Goal: Check status: Check status

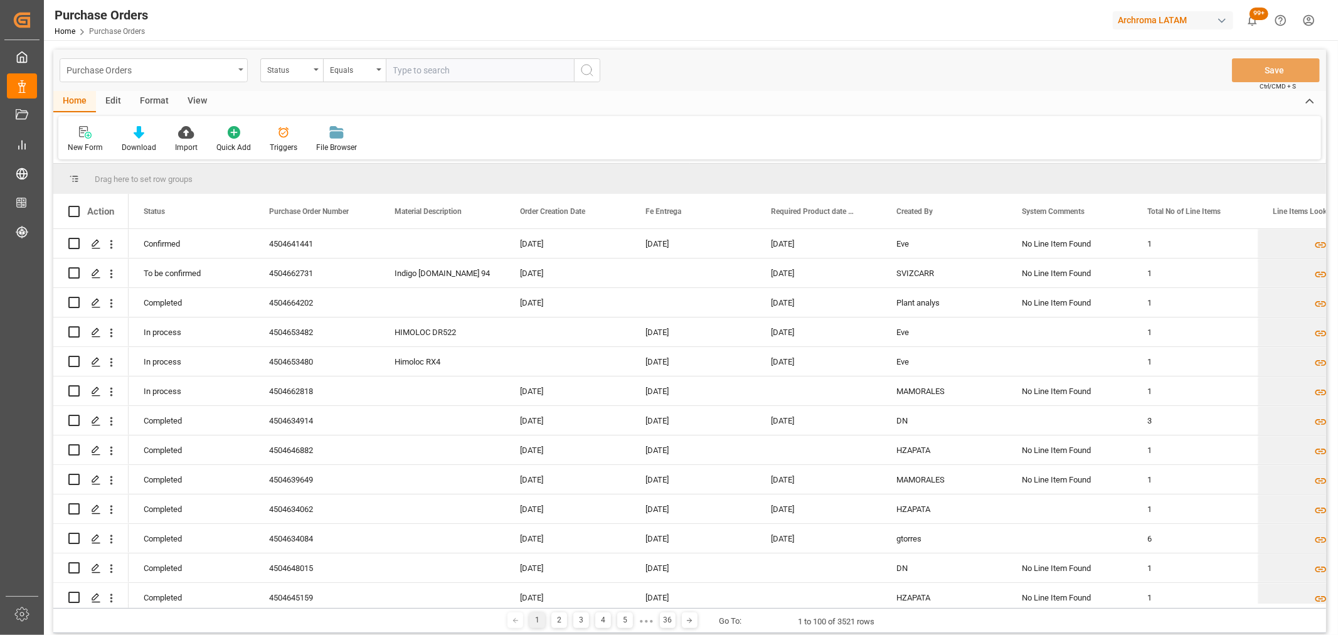
click at [208, 70] on div "Purchase Orders" at bounding box center [149, 69] width 167 height 16
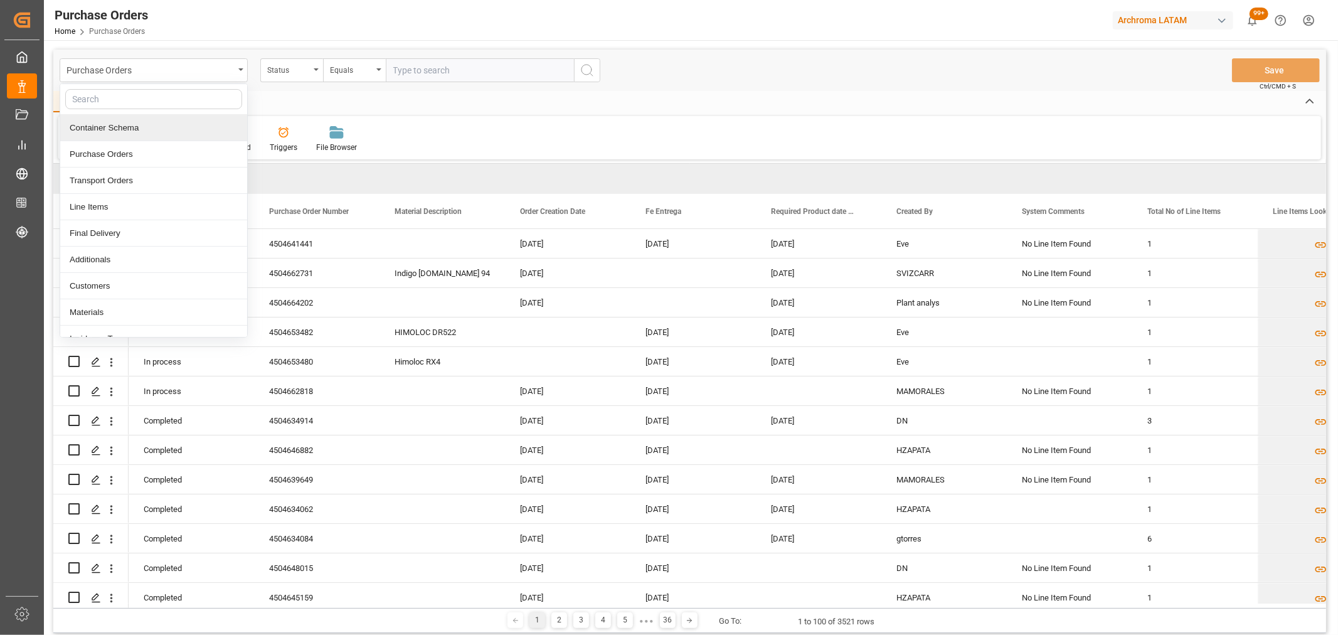
click at [130, 130] on div "Container Schema" at bounding box center [153, 128] width 187 height 26
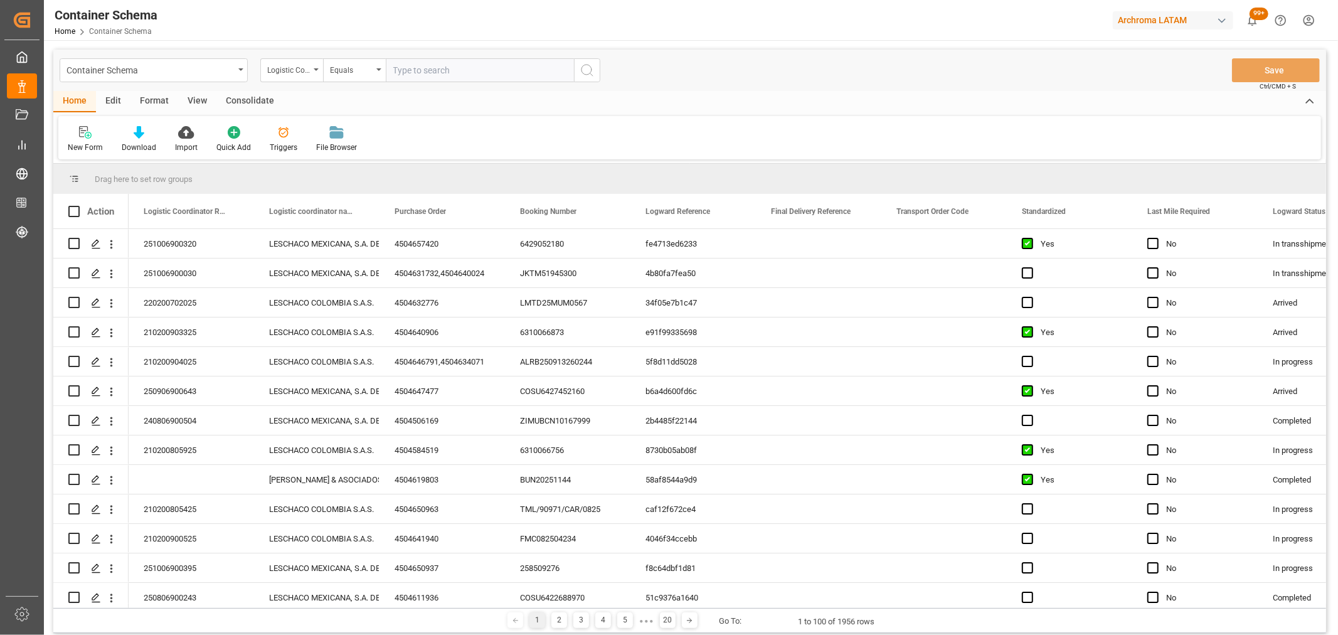
click at [306, 70] on div "Logistic Coordinator Reference Number" at bounding box center [288, 68] width 43 height 14
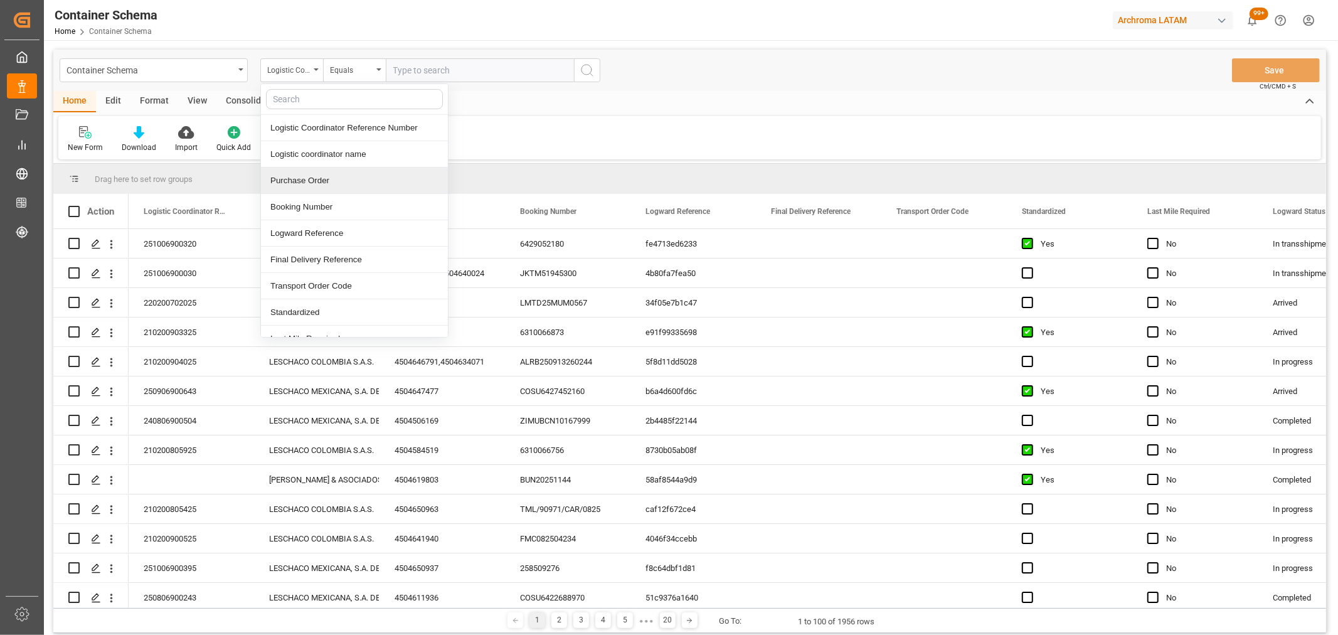
click at [312, 183] on div "Purchase Order" at bounding box center [354, 180] width 187 height 26
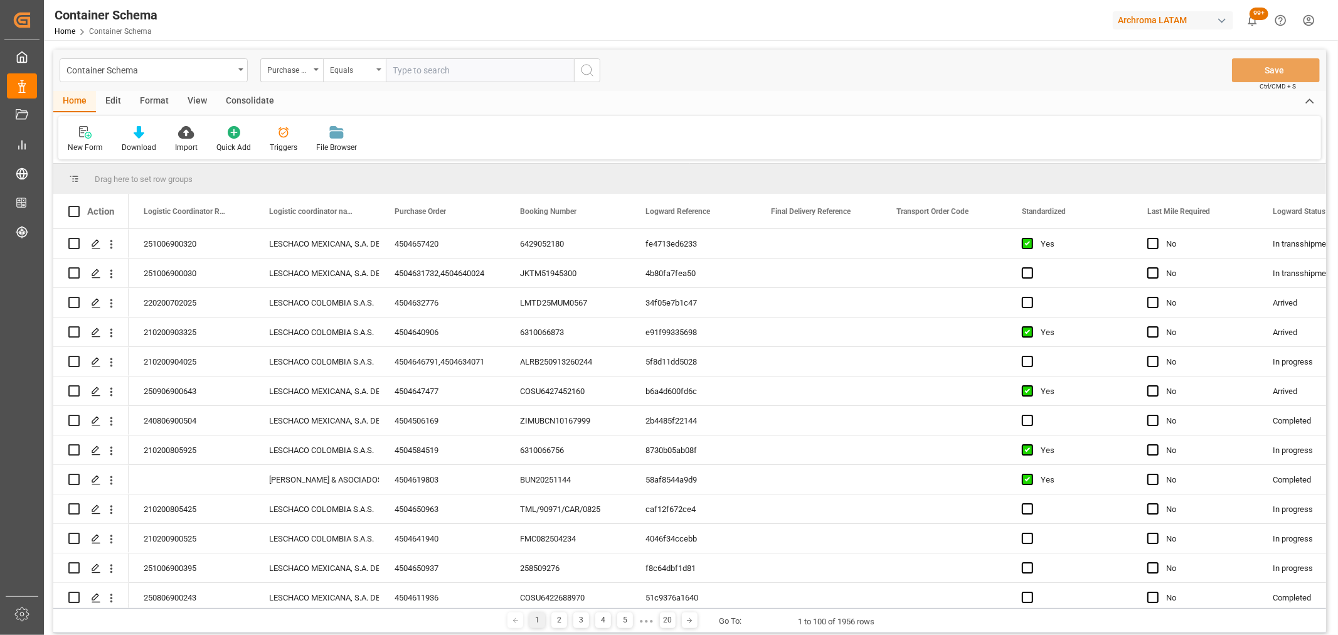
click at [372, 68] on div "Equals" at bounding box center [351, 68] width 43 height 14
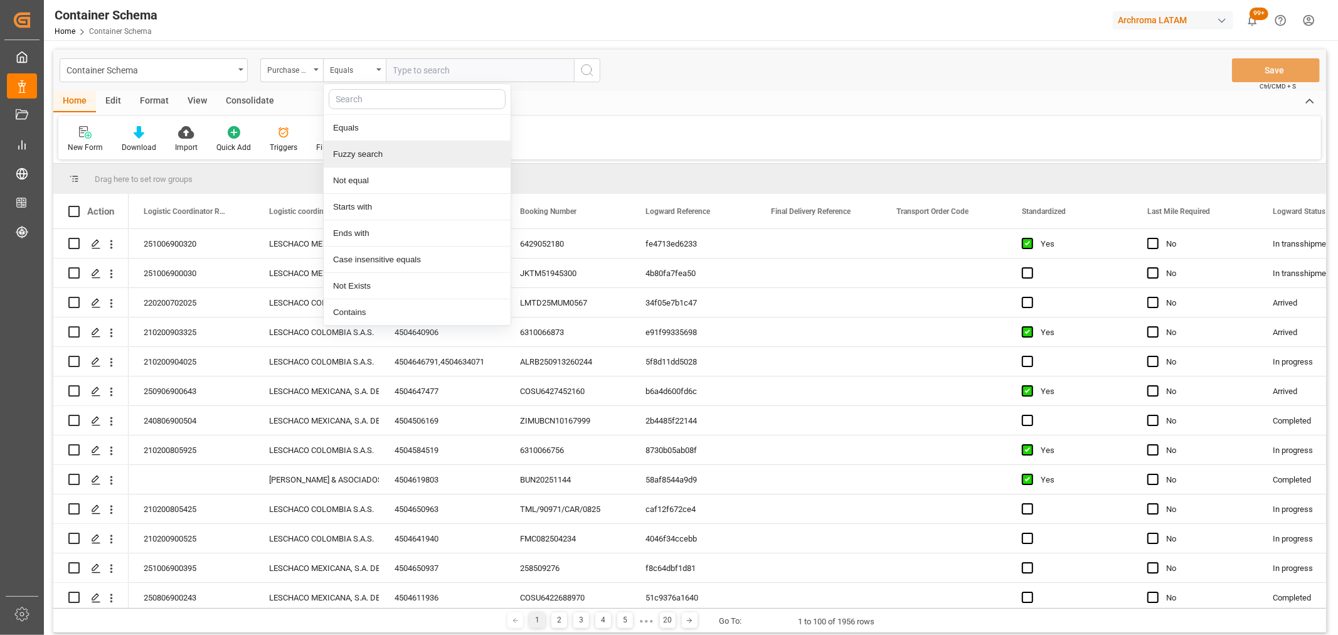
click at [383, 145] on div "Fuzzy search" at bounding box center [417, 154] width 187 height 26
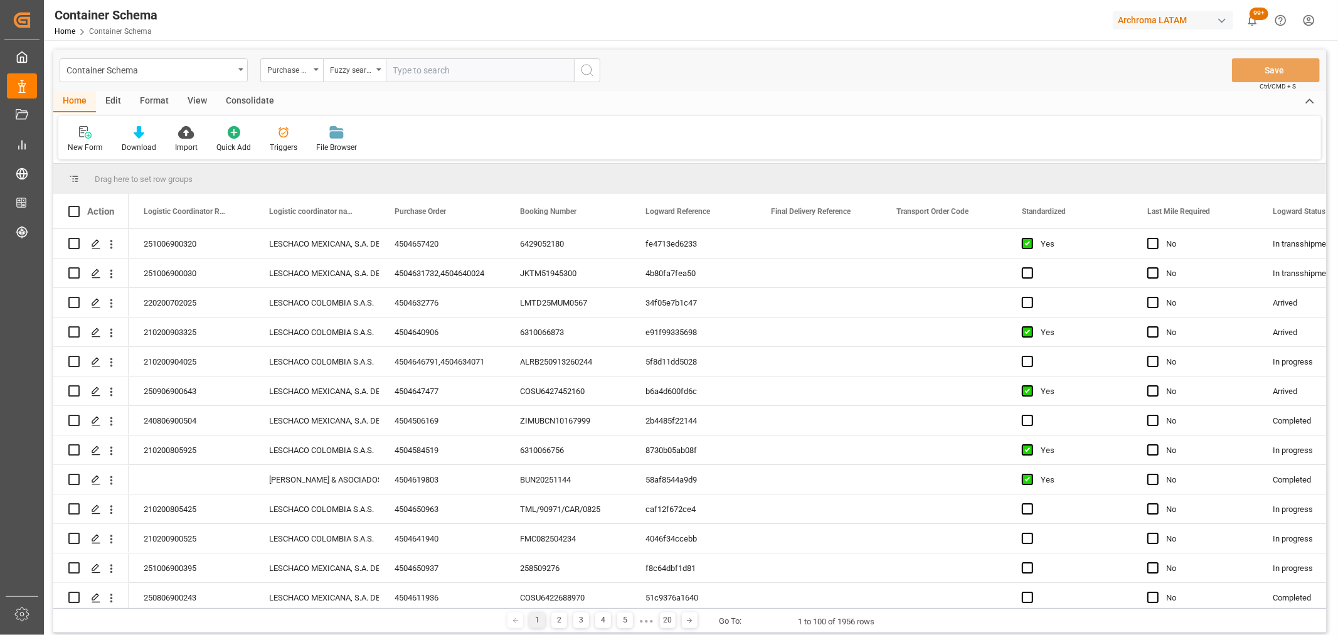
click at [450, 67] on input "text" at bounding box center [480, 70] width 188 height 24
paste input "4504621167"
type input "4504621167"
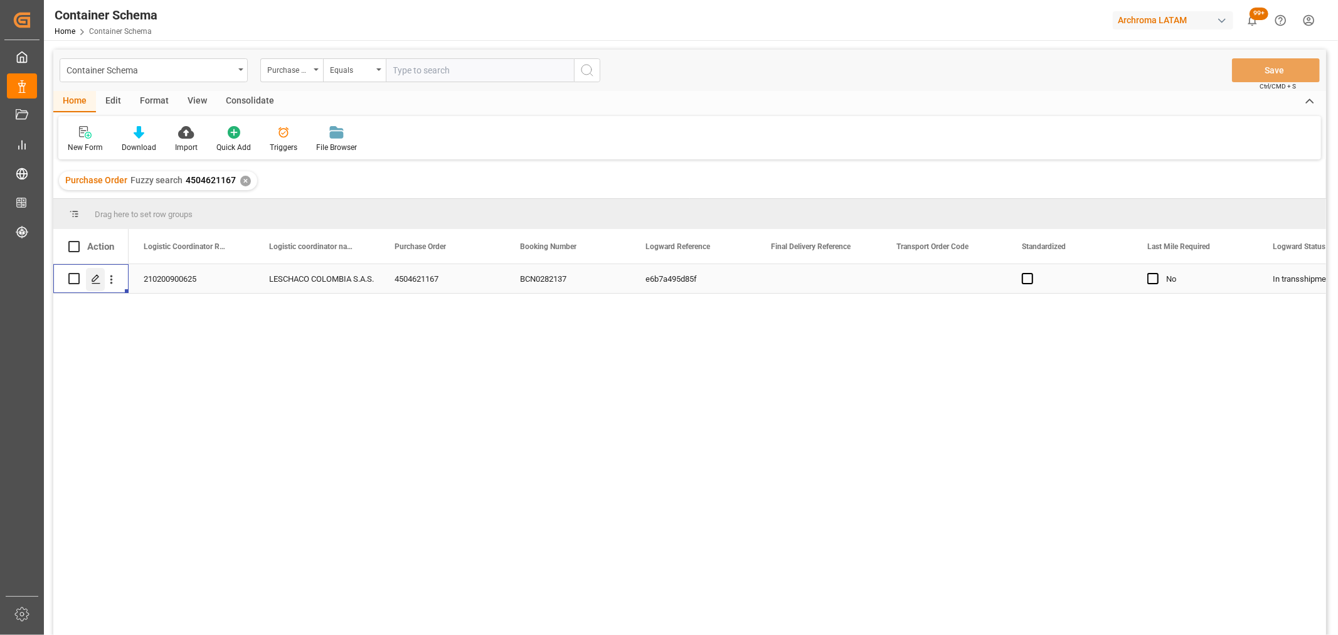
click at [91, 272] on div "Press SPACE to select this row." at bounding box center [95, 279] width 19 height 23
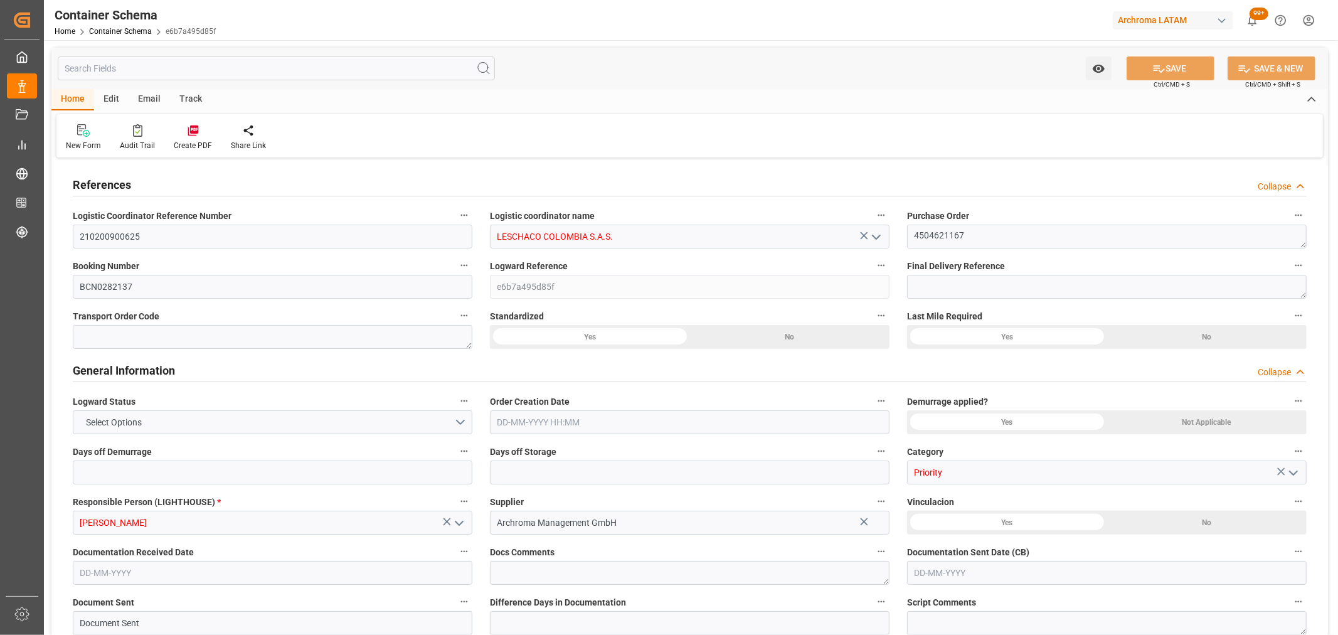
type input "0"
type input "3"
type input "1"
type input "45"
type input "9000"
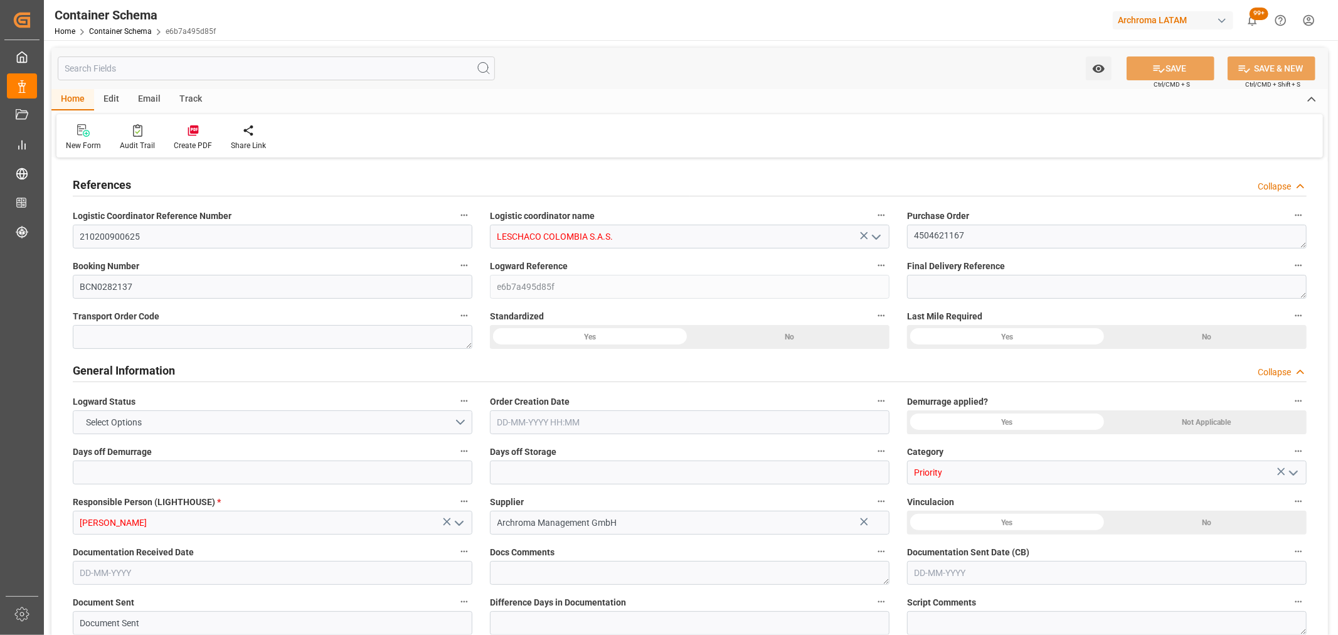
type input "4747"
type input "MSC"
type input "Mediterranean Shipping Company"
type input "ESBCN"
type input "ESZFB"
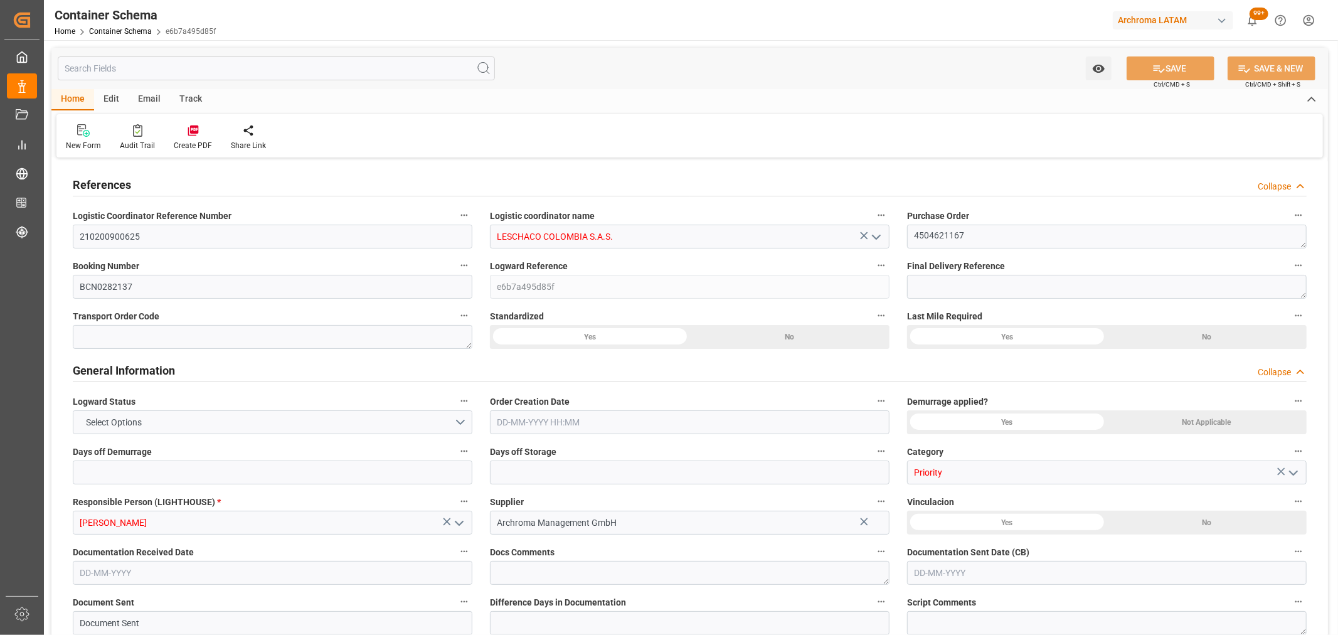
type input "COCTG"
type input "9954747"
type input "1"
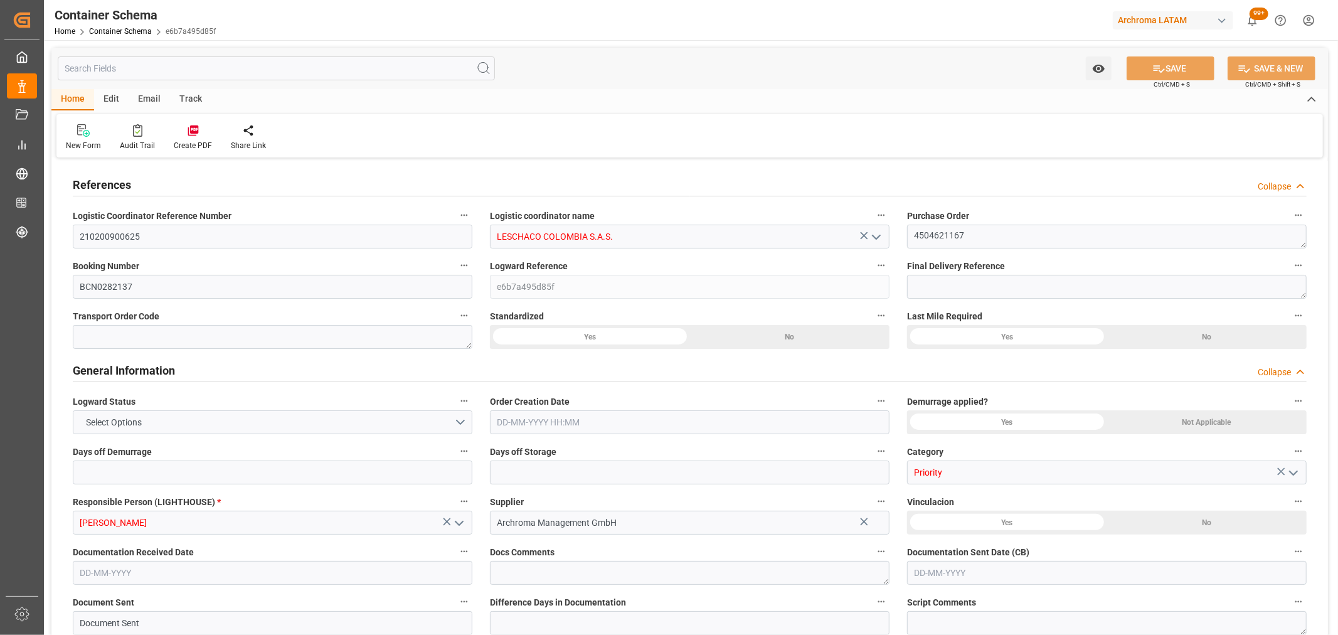
type input "0"
type input "[DATE] 11:30"
type input "[DATE]"
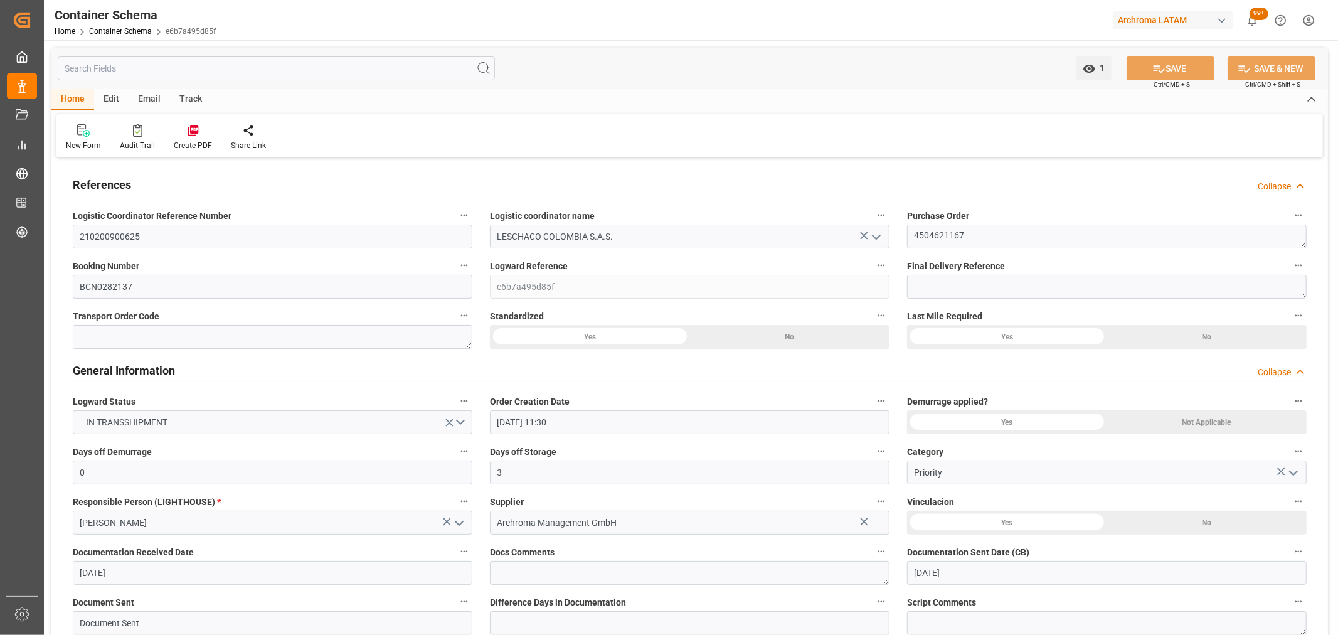
type input "[DATE]"
type input "[DATE] 11:11"
type input "[DATE] 16:46"
type input "[DATE]"
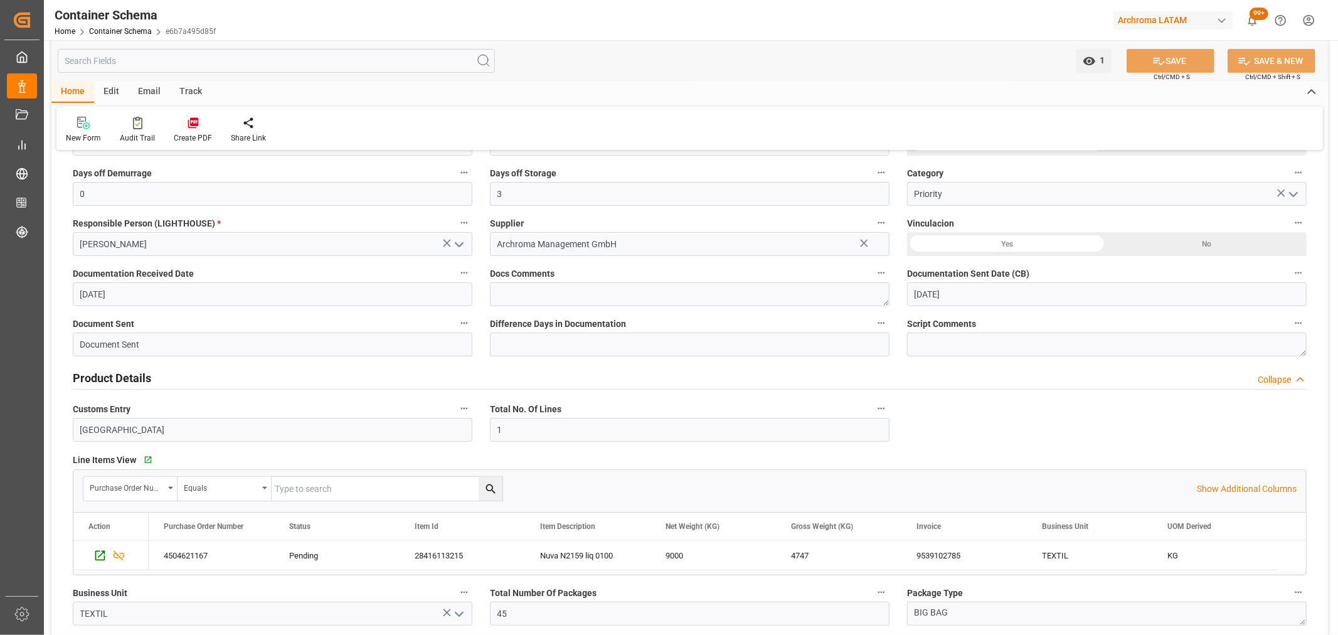
scroll to position [557, 0]
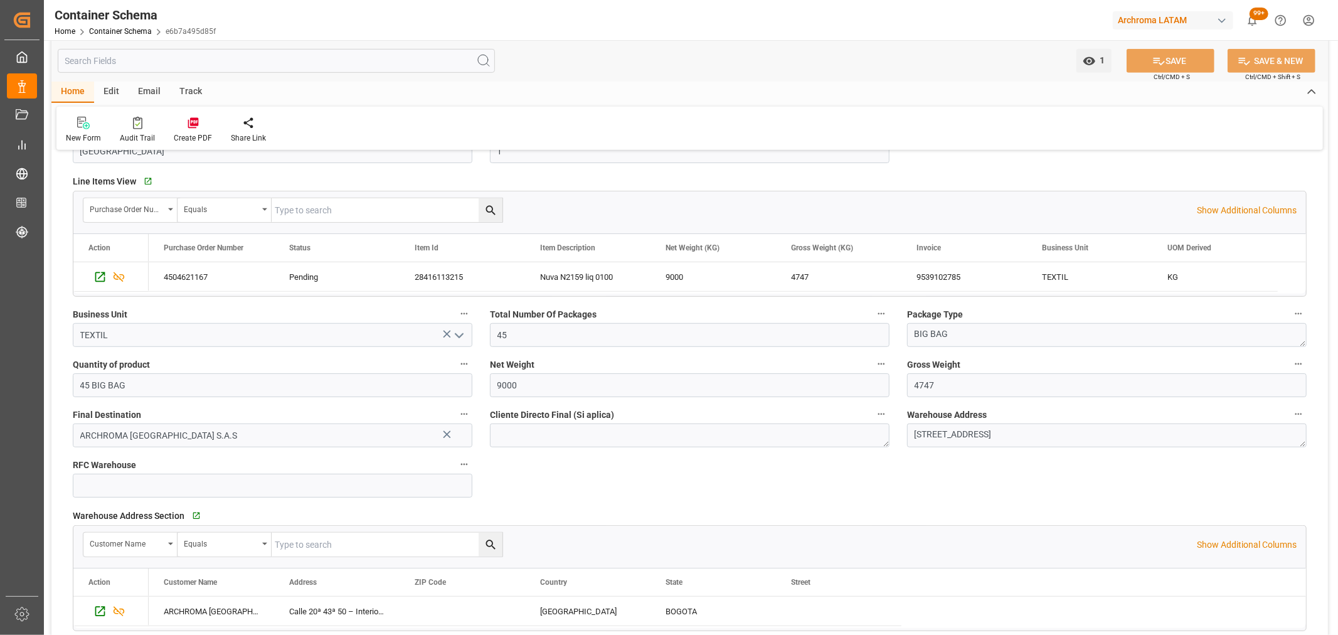
click at [195, 95] on div "Track" at bounding box center [190, 92] width 41 height 21
click at [72, 129] on div "Tracking" at bounding box center [80, 130] width 48 height 28
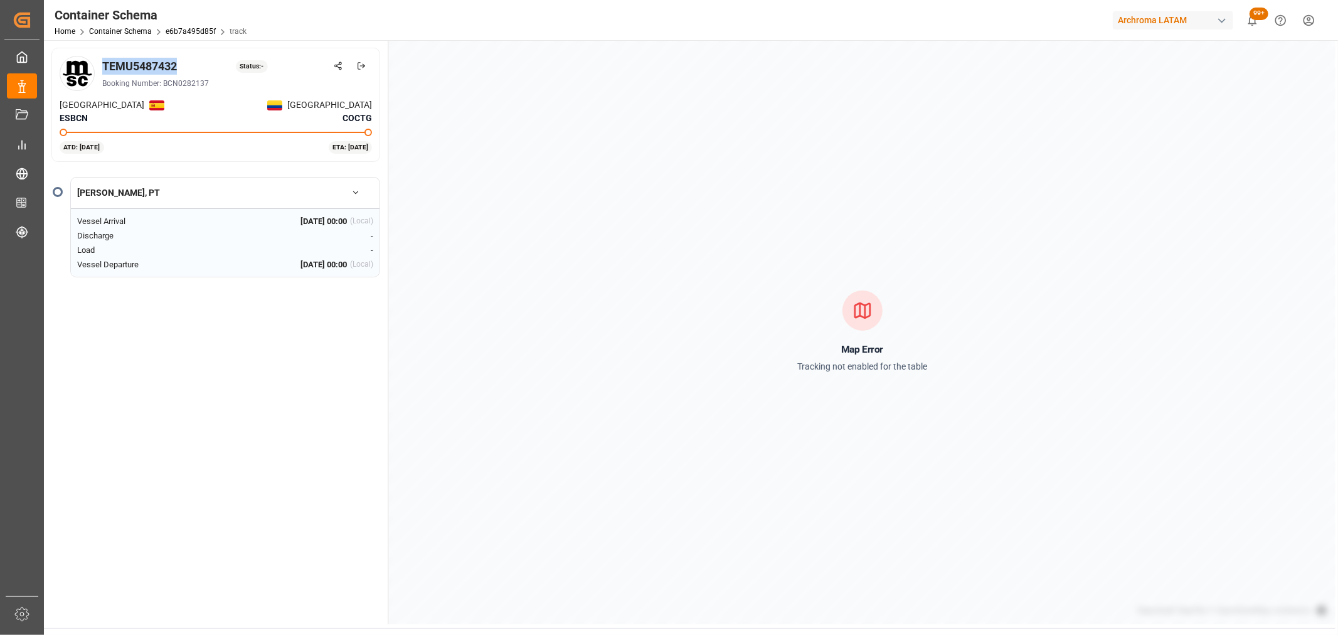
drag, startPoint x: 186, startPoint y: 61, endPoint x: 100, endPoint y: 66, distance: 86.1
click at [100, 66] on div "TEMU5487432 Status: - Booking Number: BCN0282137" at bounding box center [216, 73] width 312 height 35
copy div "TEMU5487432"
